Goal: Download file/media

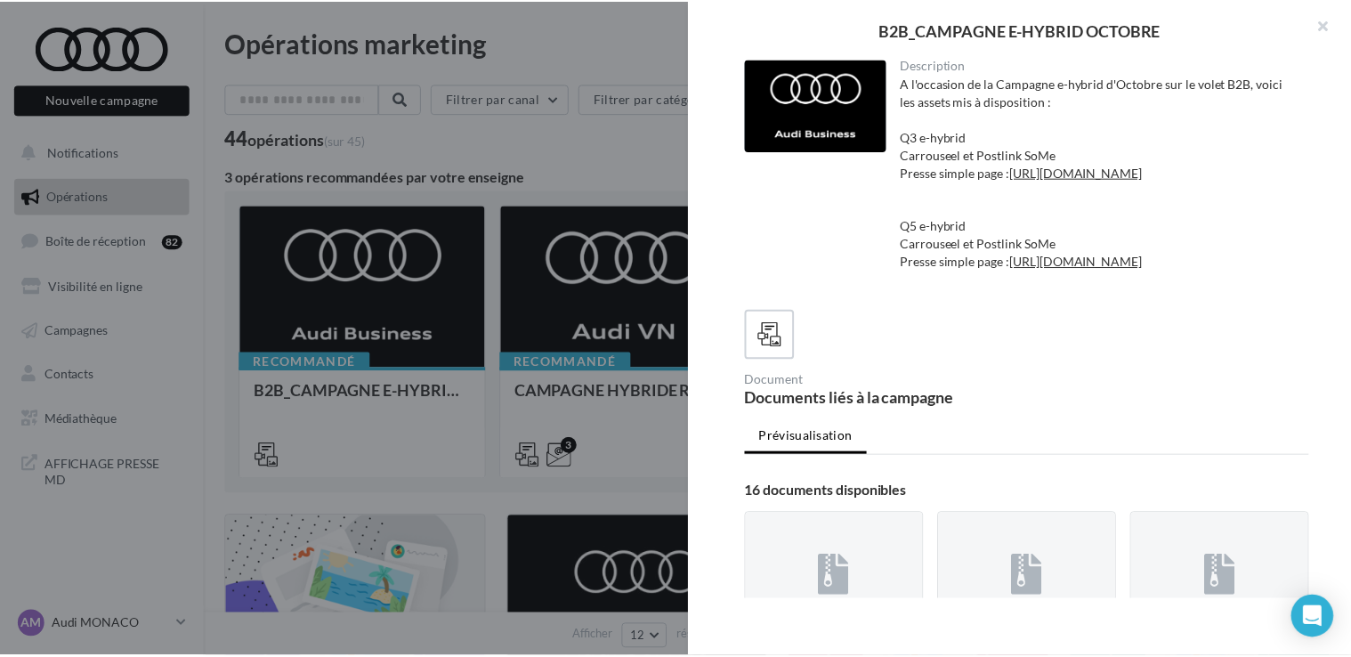
scroll to position [715, 0]
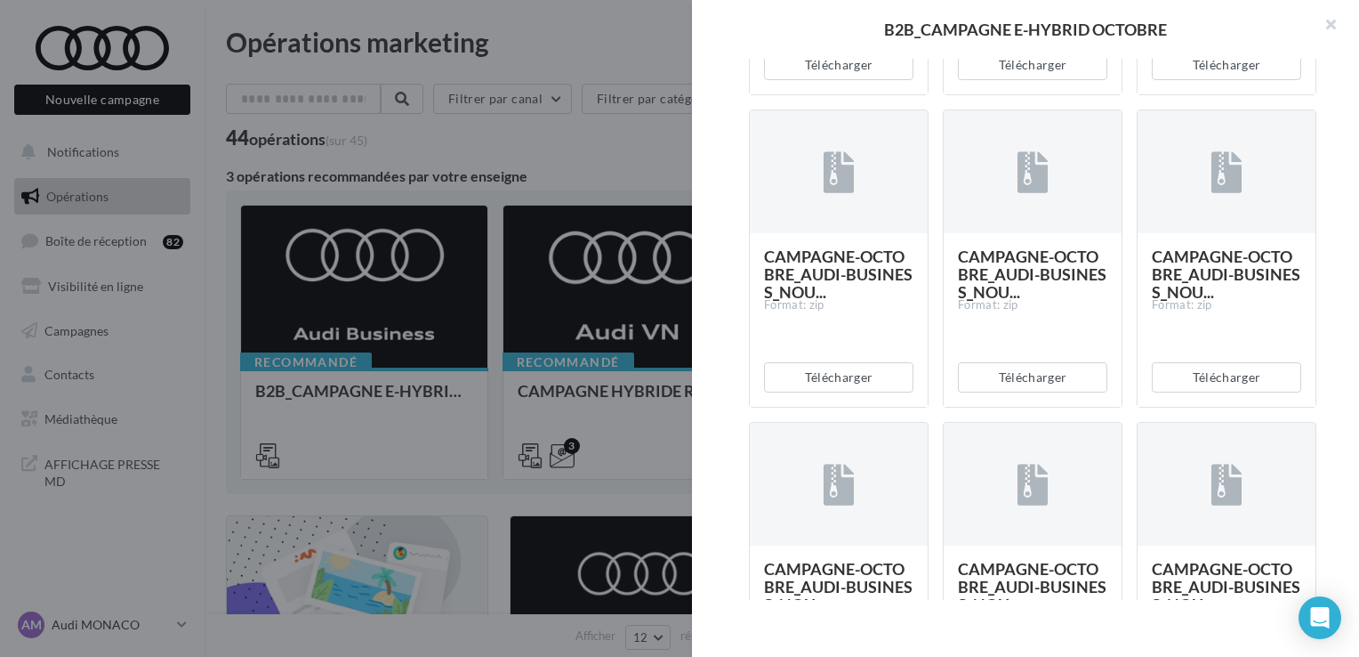
click at [2, 479] on div at bounding box center [679, 328] width 1359 height 657
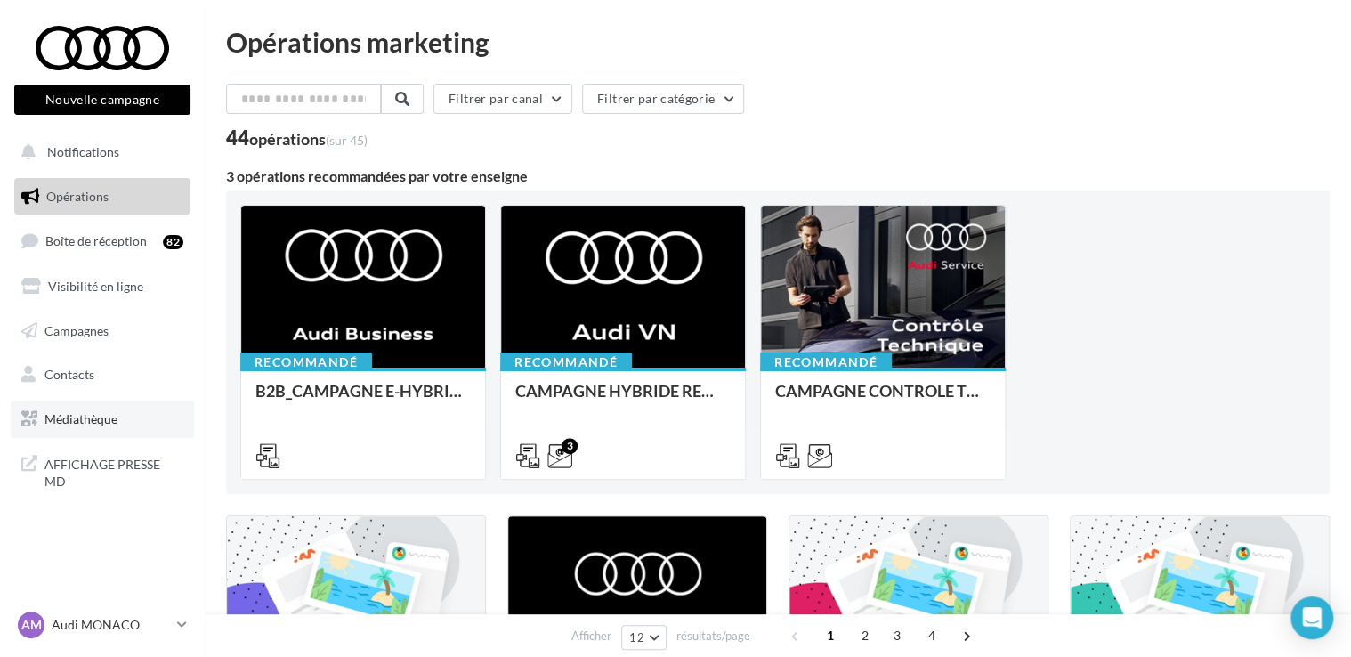
click at [67, 421] on span "Médiathèque" at bounding box center [80, 418] width 73 height 15
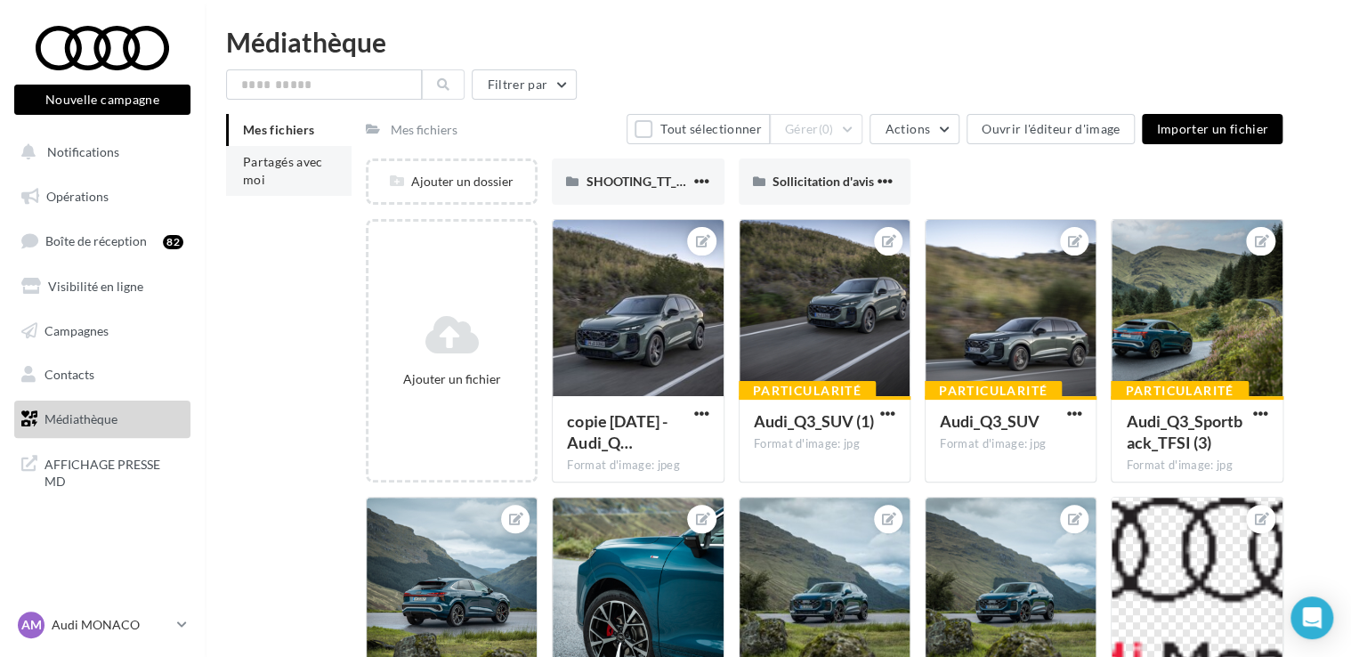
click at [295, 165] on span "Partagés avec moi" at bounding box center [283, 170] width 80 height 33
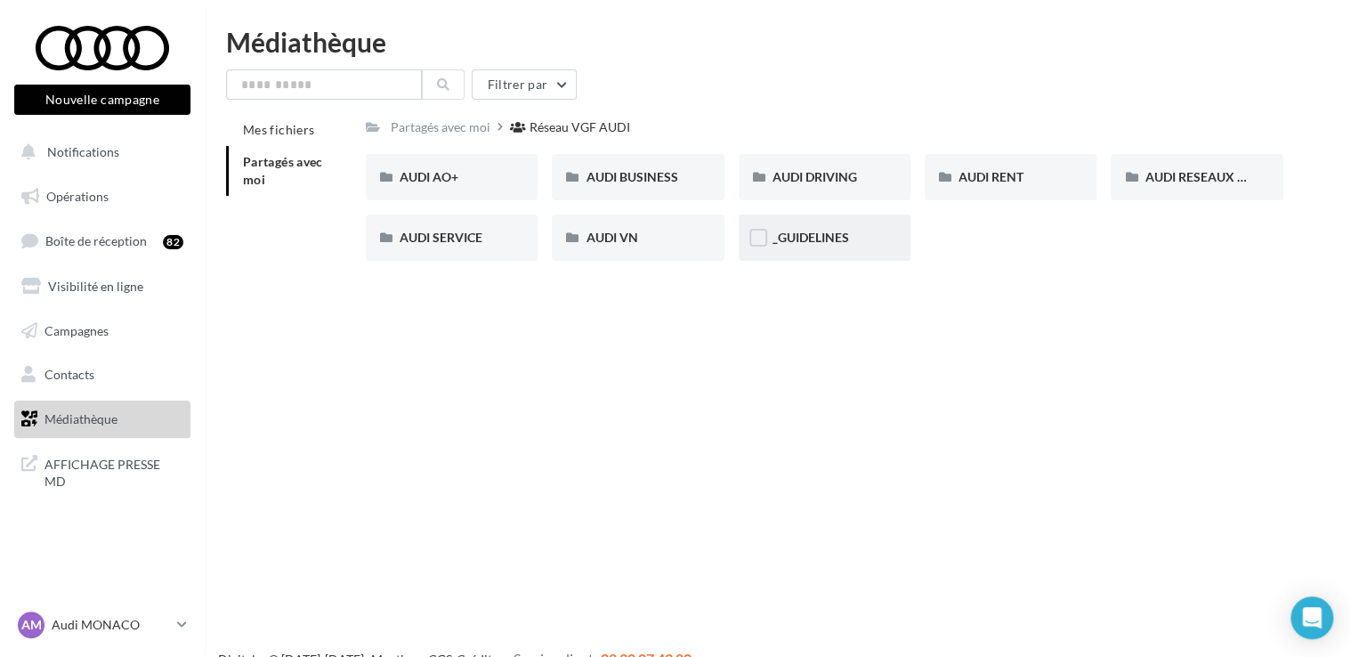
click at [806, 237] on span "_GUIDELINES" at bounding box center [810, 237] width 77 height 15
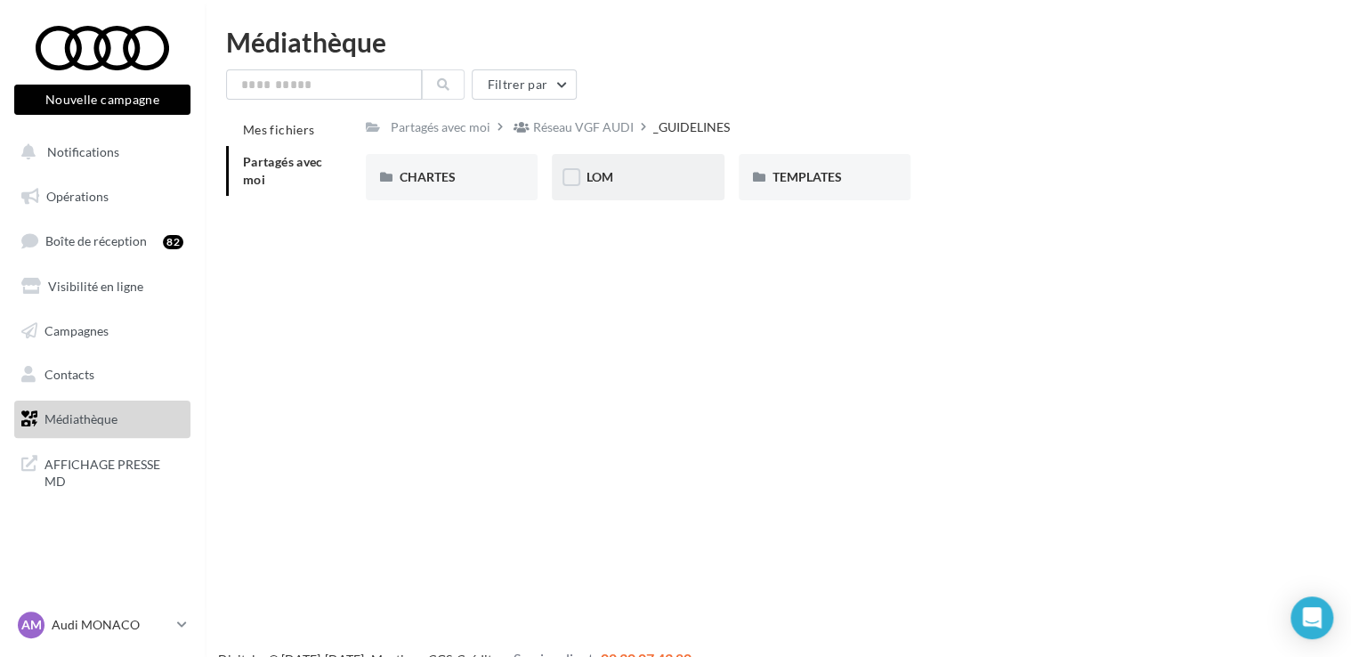
click at [630, 186] on div "LOM" at bounding box center [637, 177] width 104 height 18
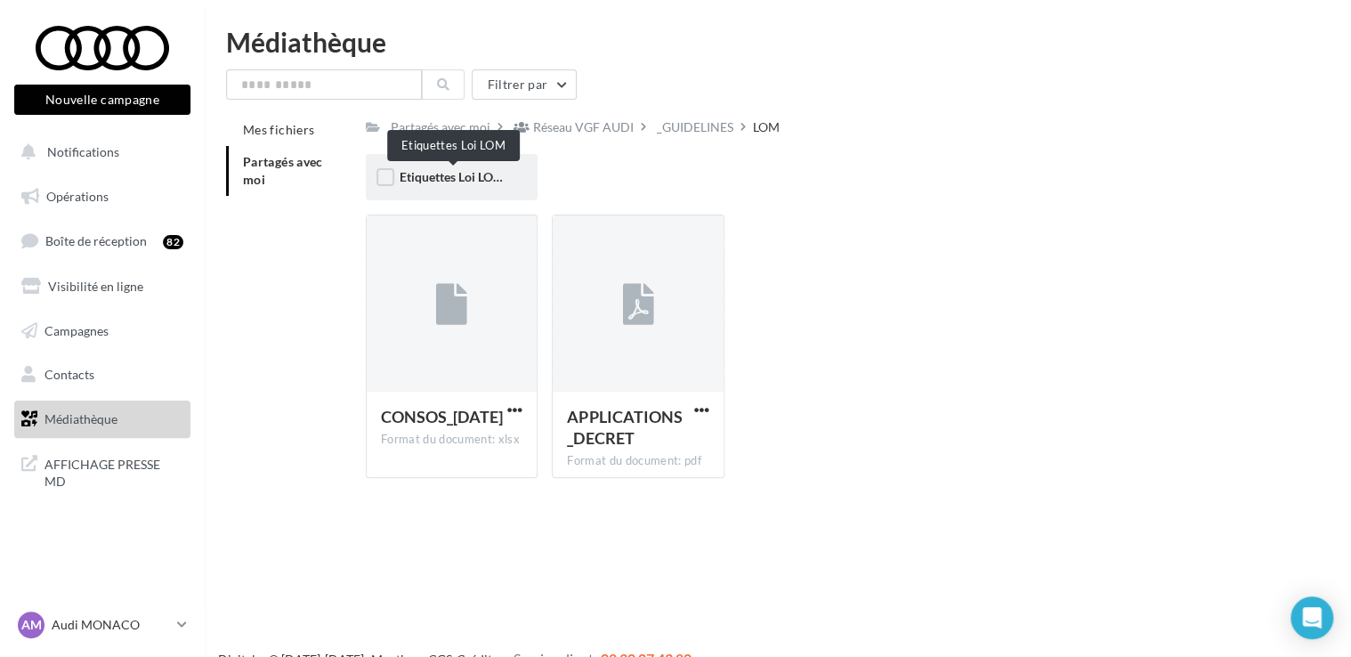
click at [485, 180] on span "Etiquettes Loi LOM" at bounding box center [451, 176] width 105 height 15
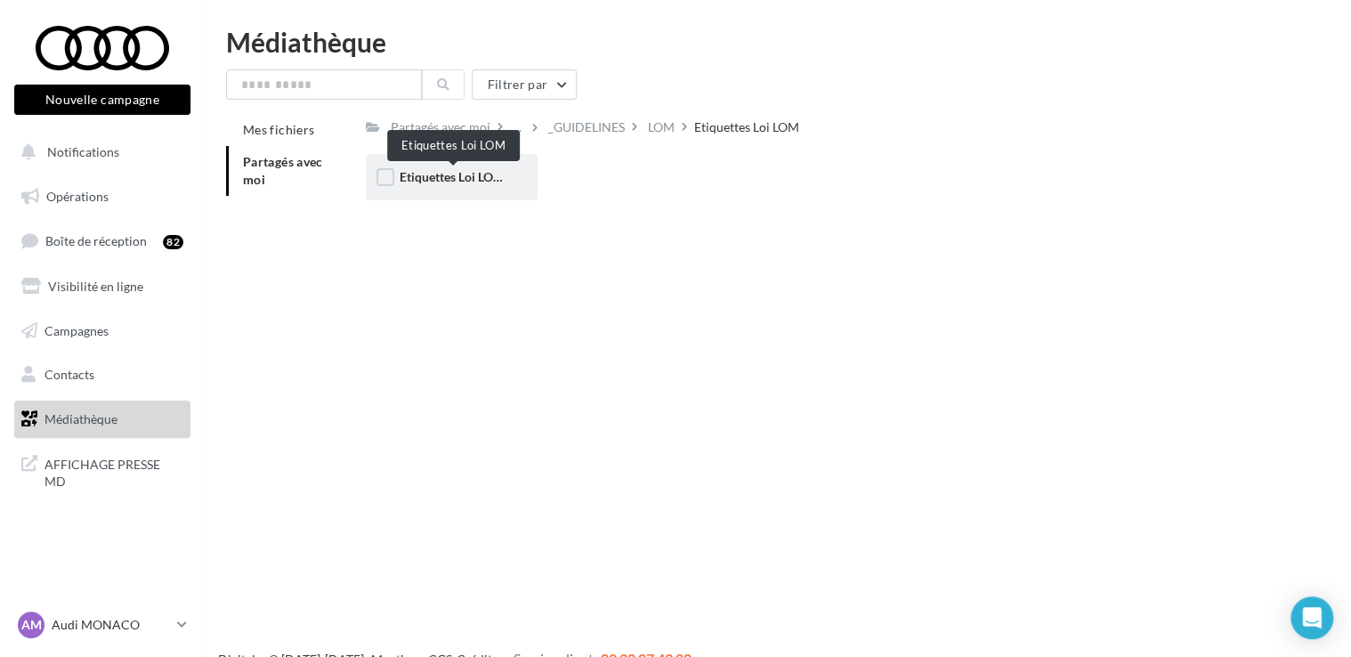
click at [485, 180] on span "Etiquettes Loi LOM" at bounding box center [451, 176] width 105 height 15
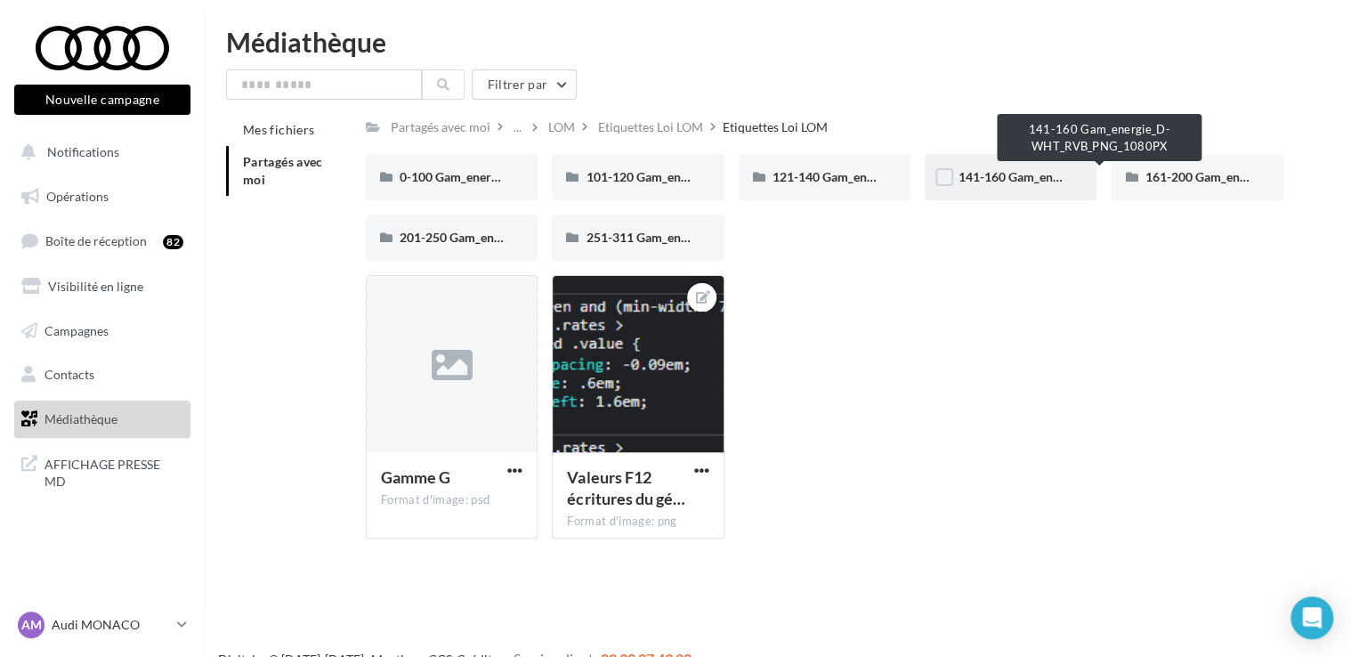
click at [996, 176] on span "141-160 Gam_energie_D-WHT_RVB_PNG_1080PX" at bounding box center [1100, 176] width 284 height 15
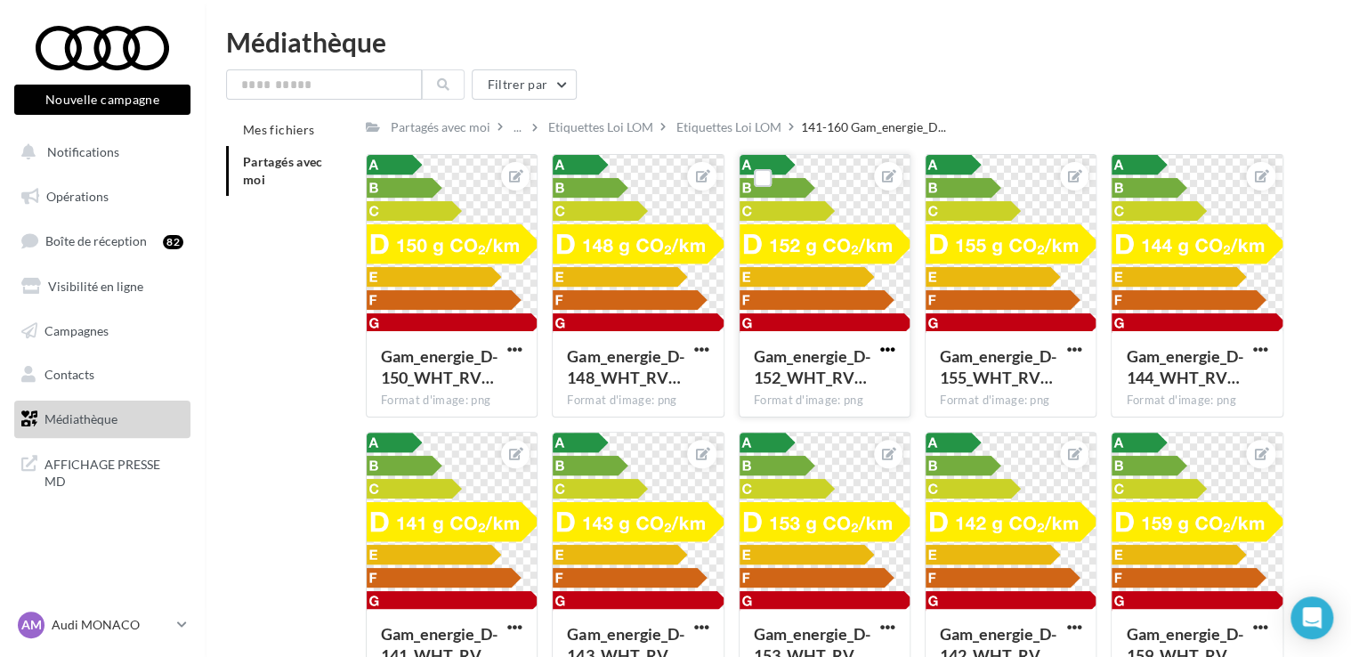
click at [889, 351] on span "button" at bounding box center [887, 349] width 15 height 15
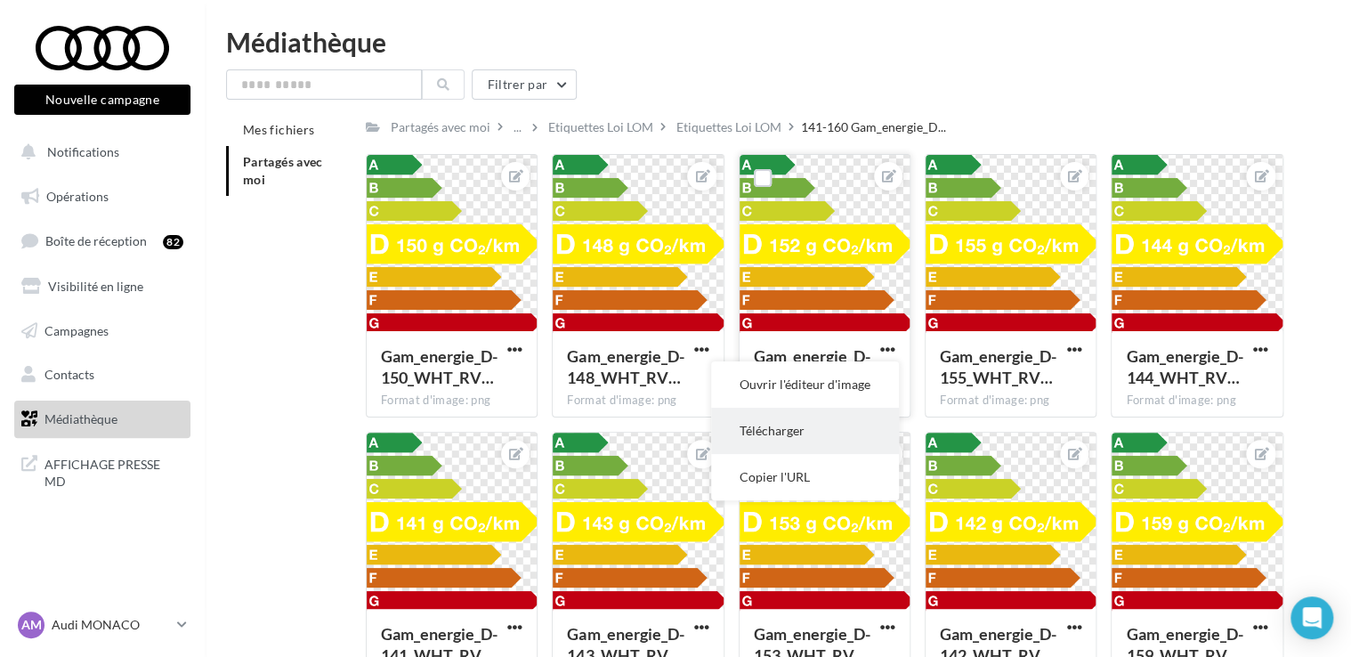
click at [794, 429] on button "Télécharger" at bounding box center [805, 430] width 188 height 46
